Goal: Task Accomplishment & Management: Use online tool/utility

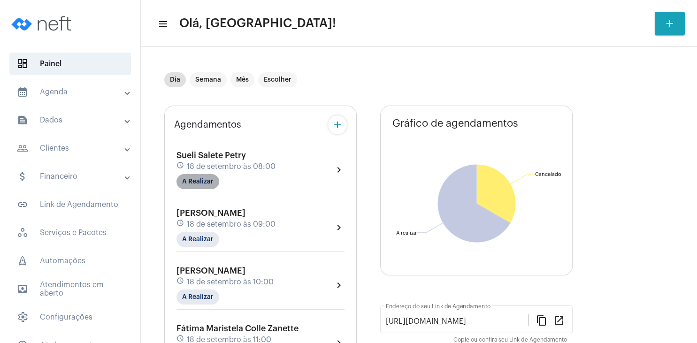
click at [197, 183] on mat-chip "A Realizar" at bounding box center [198, 181] width 43 height 15
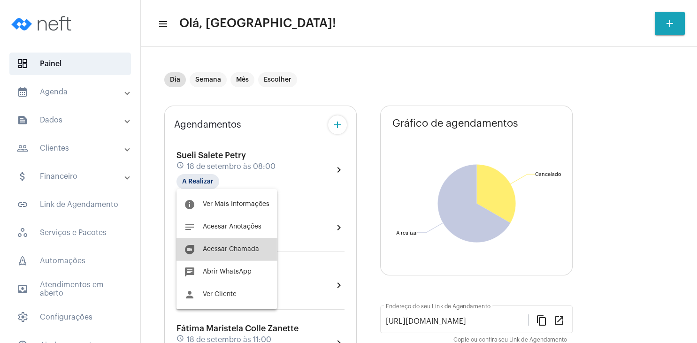
click at [232, 243] on button "duo [PERSON_NAME]" at bounding box center [227, 249] width 100 height 23
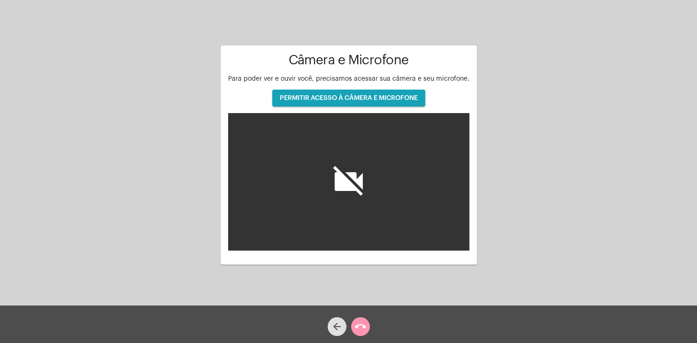
click at [390, 102] on button "PERMITIR ACESSO À CÂMERA E MICROFONE" at bounding box center [348, 98] width 153 height 17
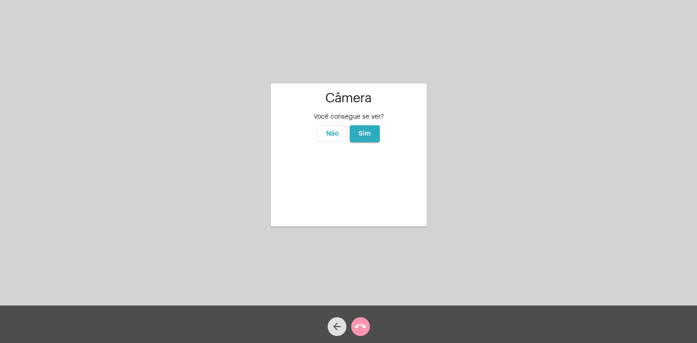
click at [367, 131] on span "Sim" at bounding box center [365, 134] width 12 height 7
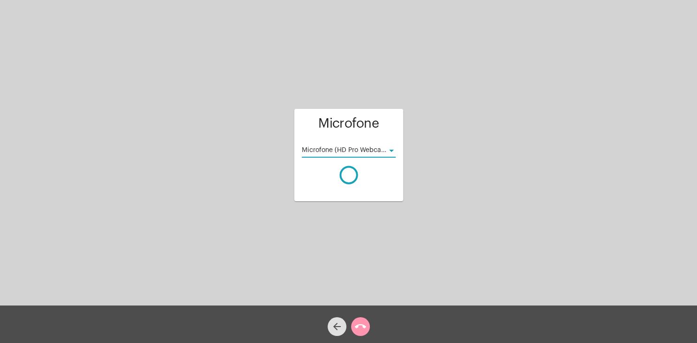
click at [393, 150] on div at bounding box center [391, 151] width 5 height 2
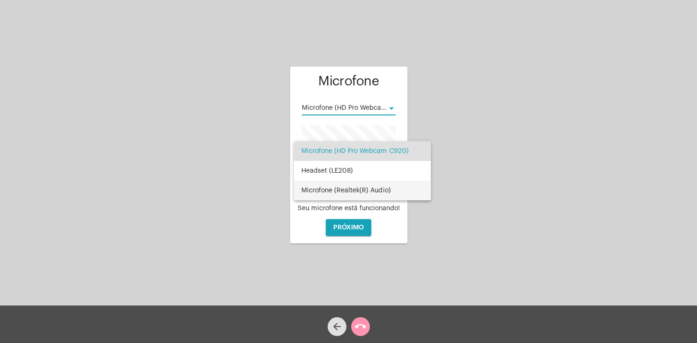
click at [381, 187] on span "Microfone (Realtek(R) Audio)" at bounding box center [362, 191] width 122 height 20
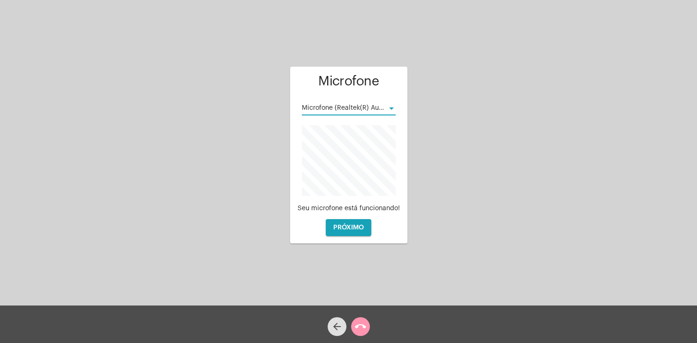
click at [347, 230] on span "PRÓXIMO" at bounding box center [348, 227] width 31 height 7
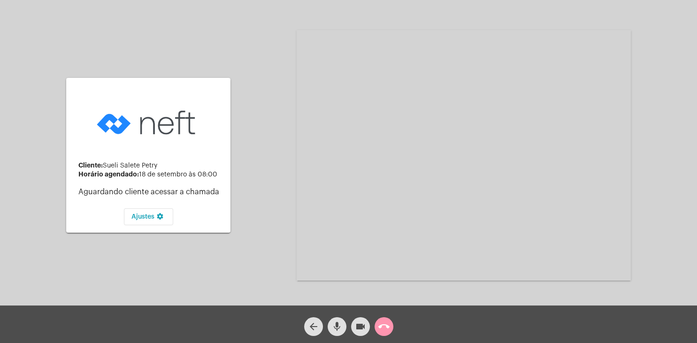
click at [343, 327] on button "mic" at bounding box center [337, 326] width 19 height 19
click at [356, 328] on mat-icon "videocam" at bounding box center [360, 326] width 11 height 11
click at [337, 328] on mat-icon "mic_off" at bounding box center [336, 326] width 11 height 11
click at [357, 327] on mat-icon "videocam_off" at bounding box center [360, 326] width 11 height 11
